Goal: Find specific page/section: Find specific page/section

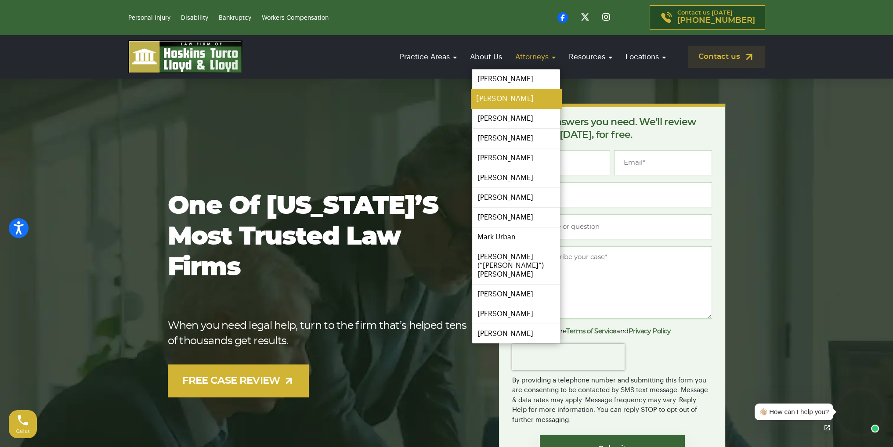
click at [506, 94] on link "[PERSON_NAME]" at bounding box center [516, 99] width 90 height 20
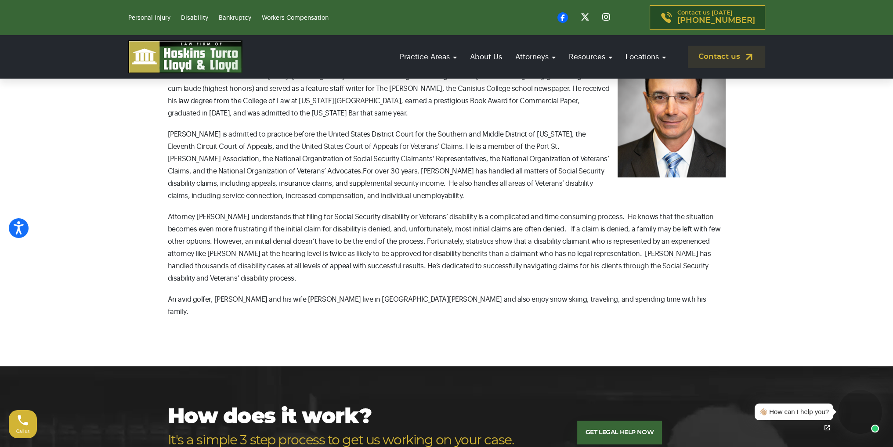
scroll to position [234, 0]
